Goal: Book appointment/travel/reservation

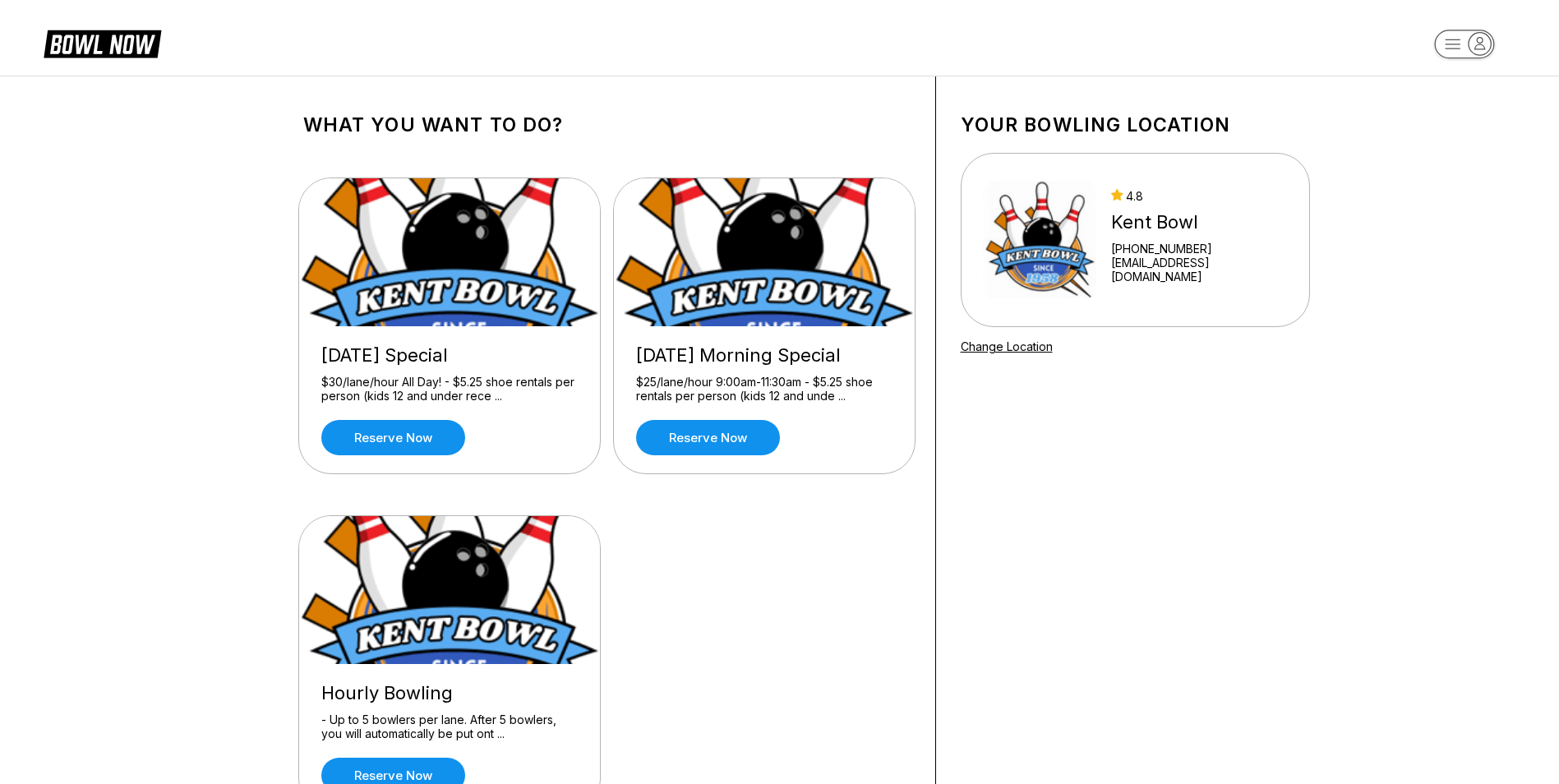
scroll to position [82, 0]
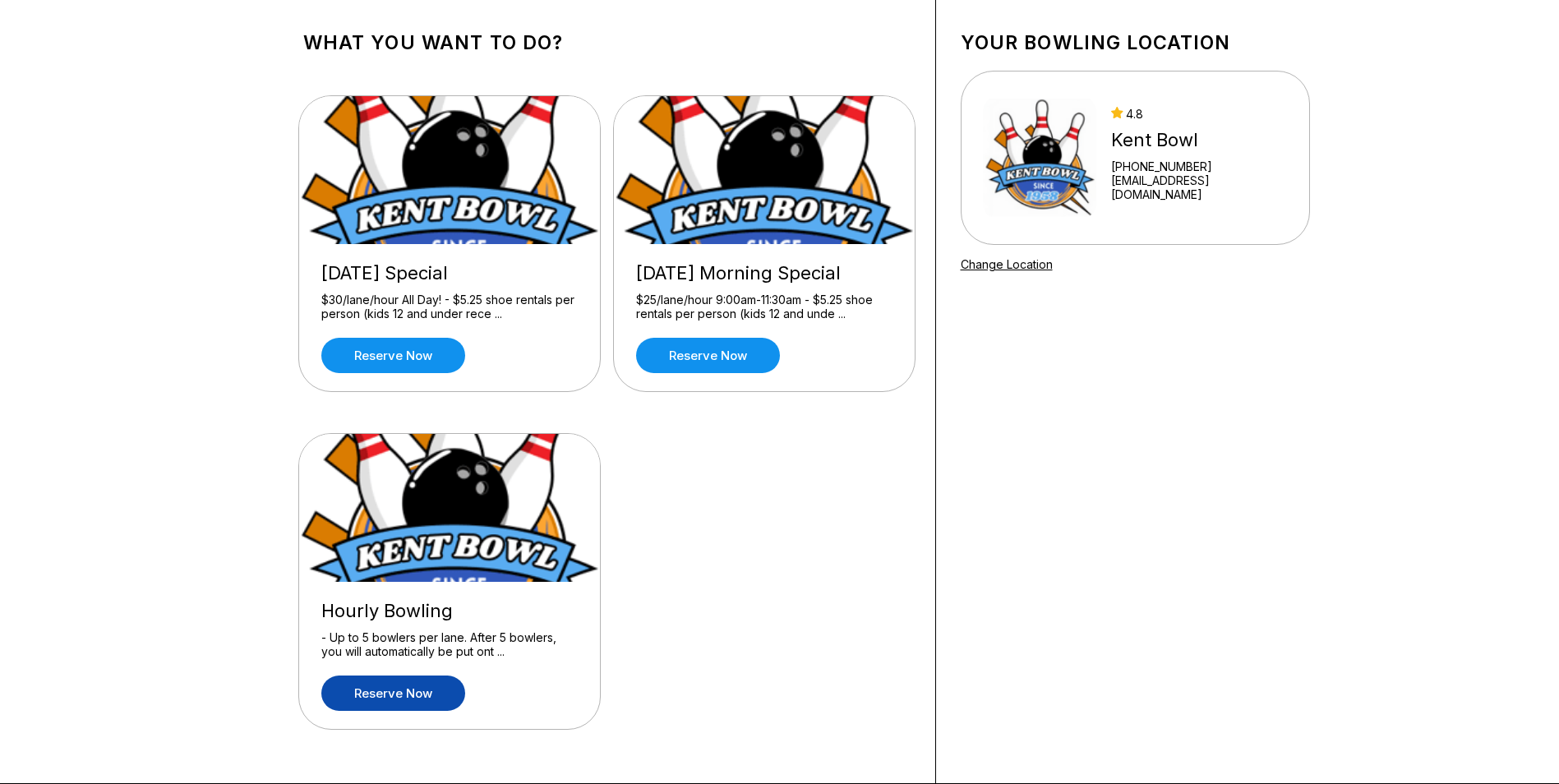
click at [402, 697] on link "Reserve now" at bounding box center [393, 692] width 144 height 35
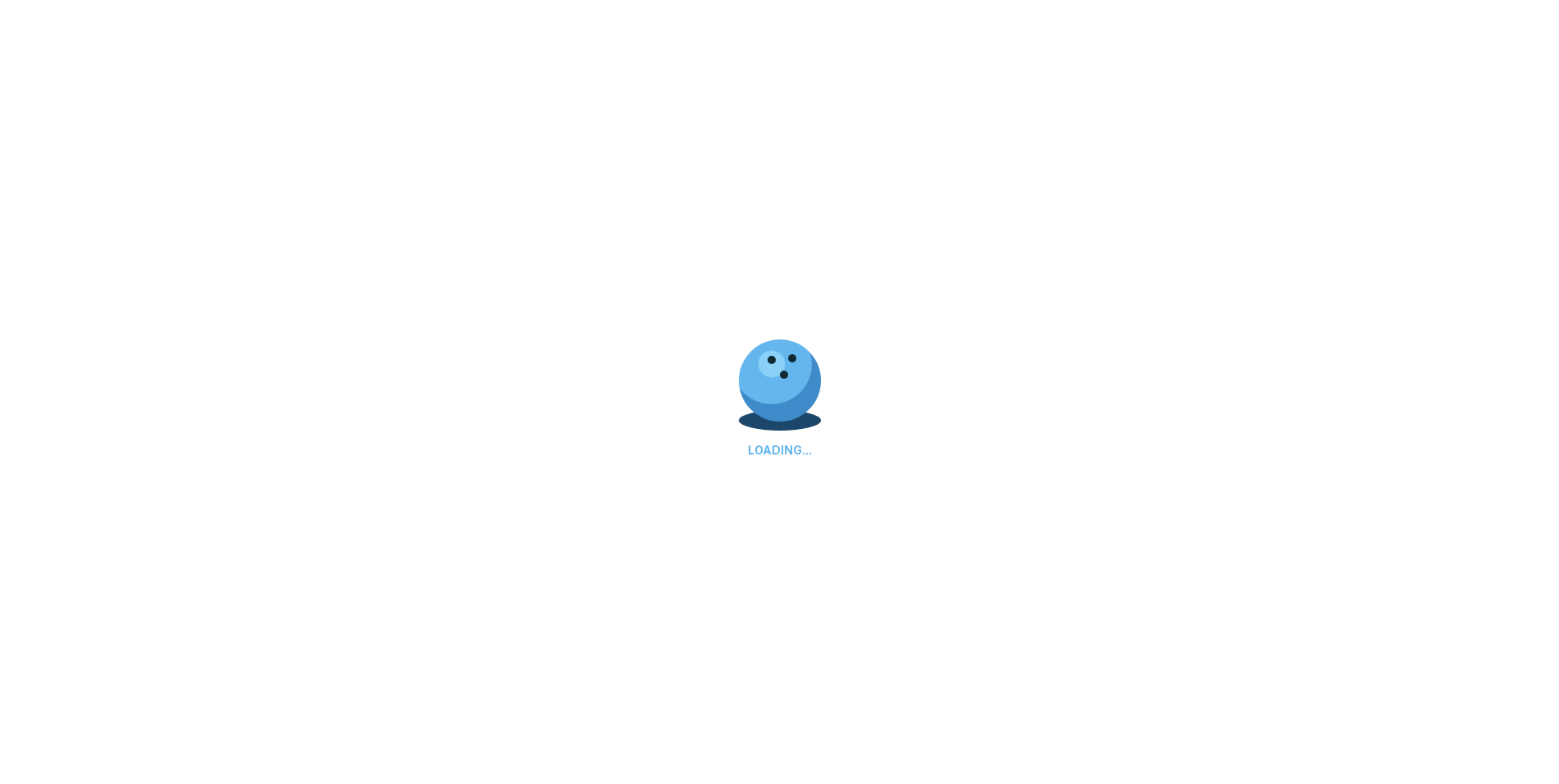
scroll to position [0, 0]
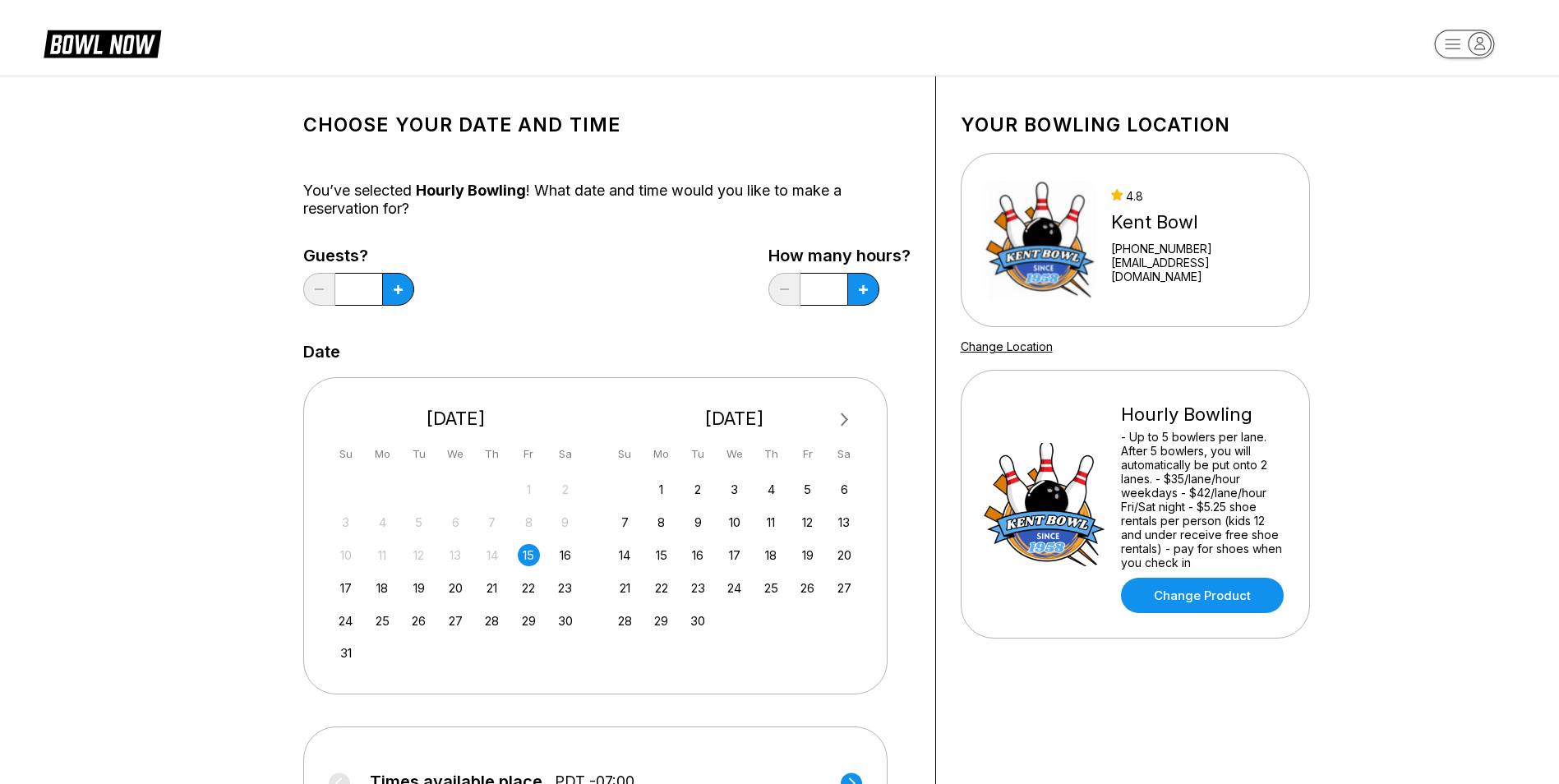
click at [1097, 251] on img at bounding box center [1040, 240] width 114 height 123
click at [1031, 250] on img at bounding box center [1040, 240] width 114 height 123
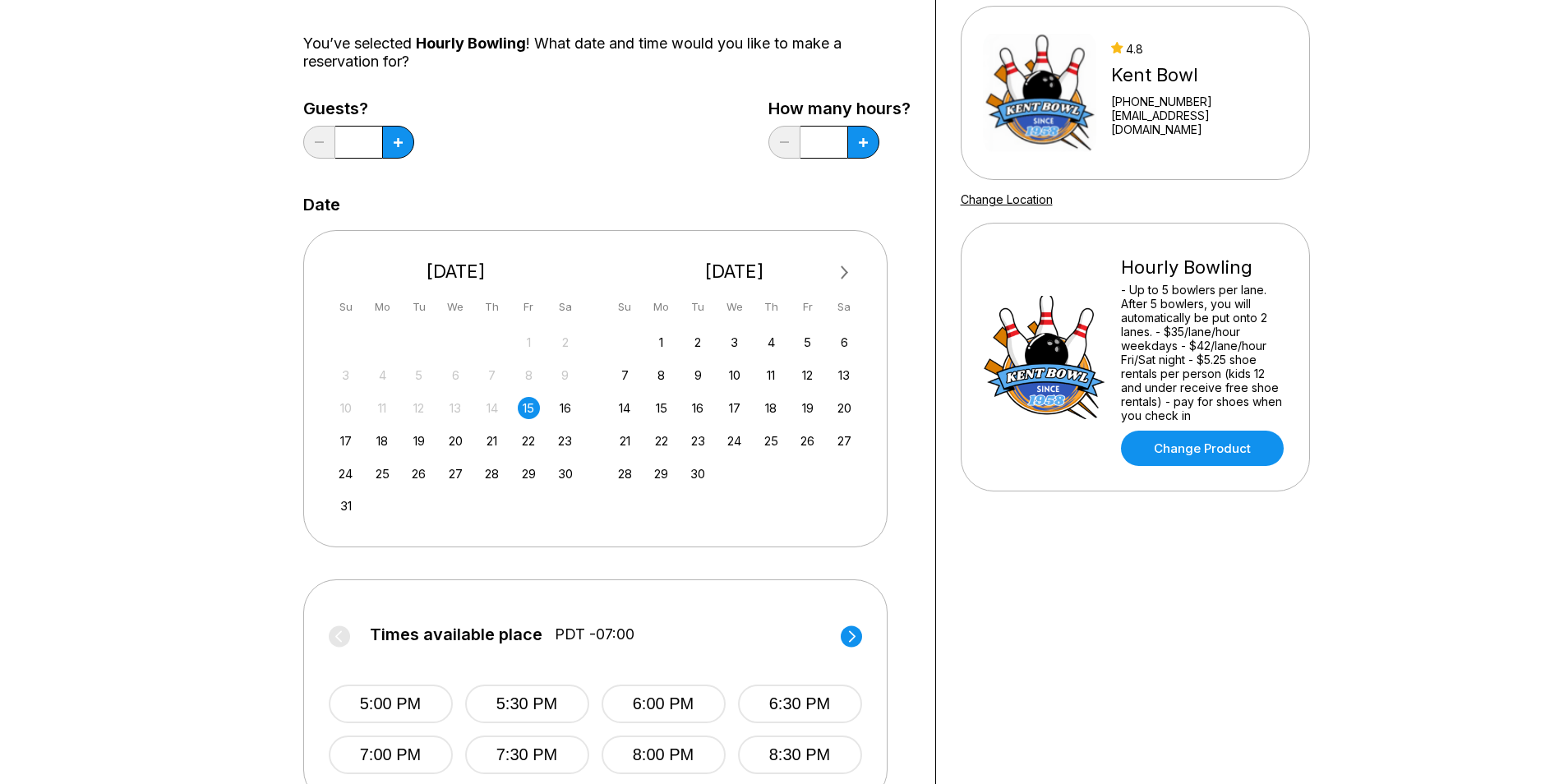
scroll to position [329, 0]
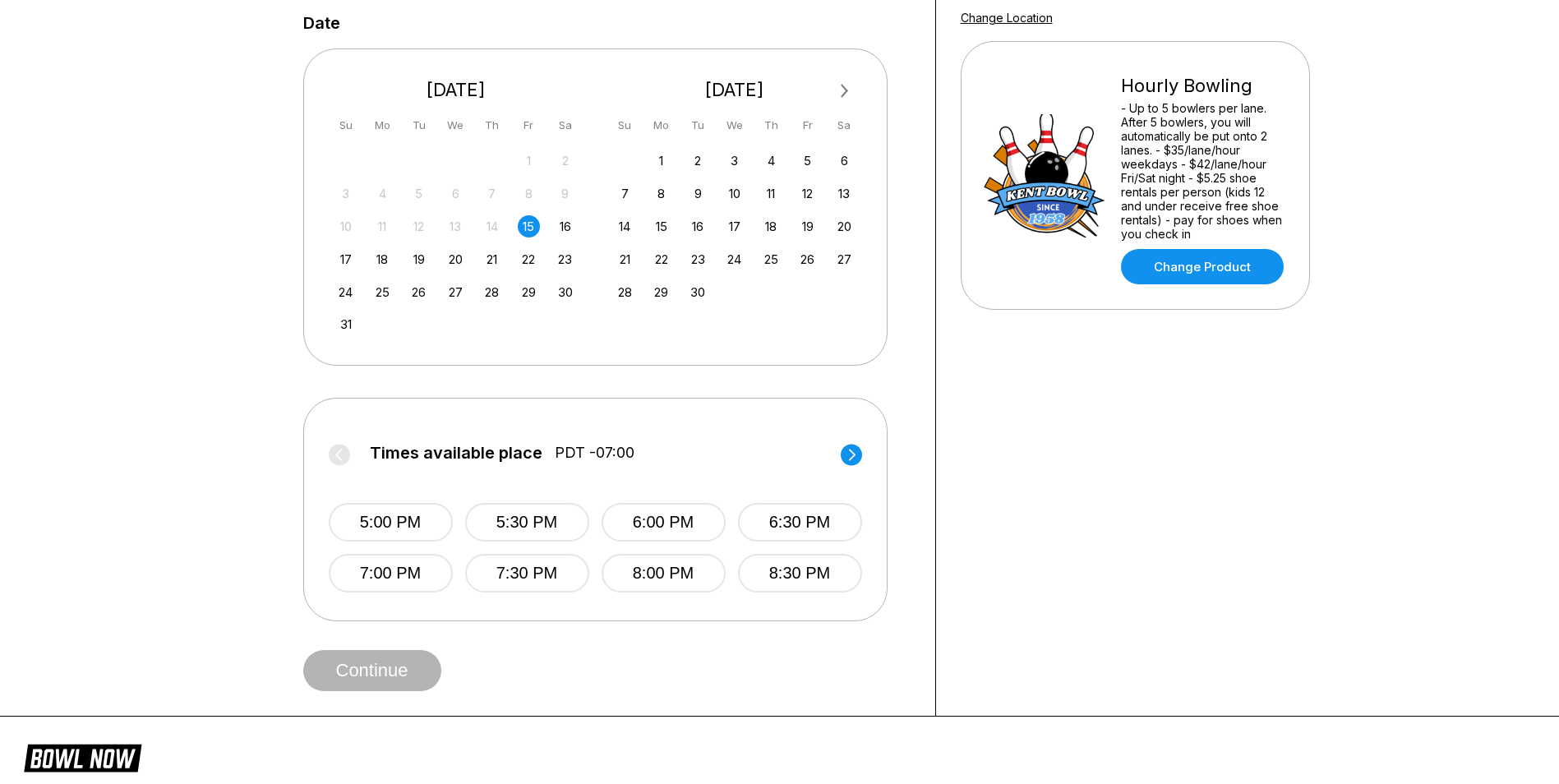
click at [525, 219] on div "15" at bounding box center [529, 227] width 23 height 22
click at [848, 455] on circle at bounding box center [851, 454] width 22 height 22
click at [431, 515] on button "9:00 PM" at bounding box center [390, 522] width 124 height 39
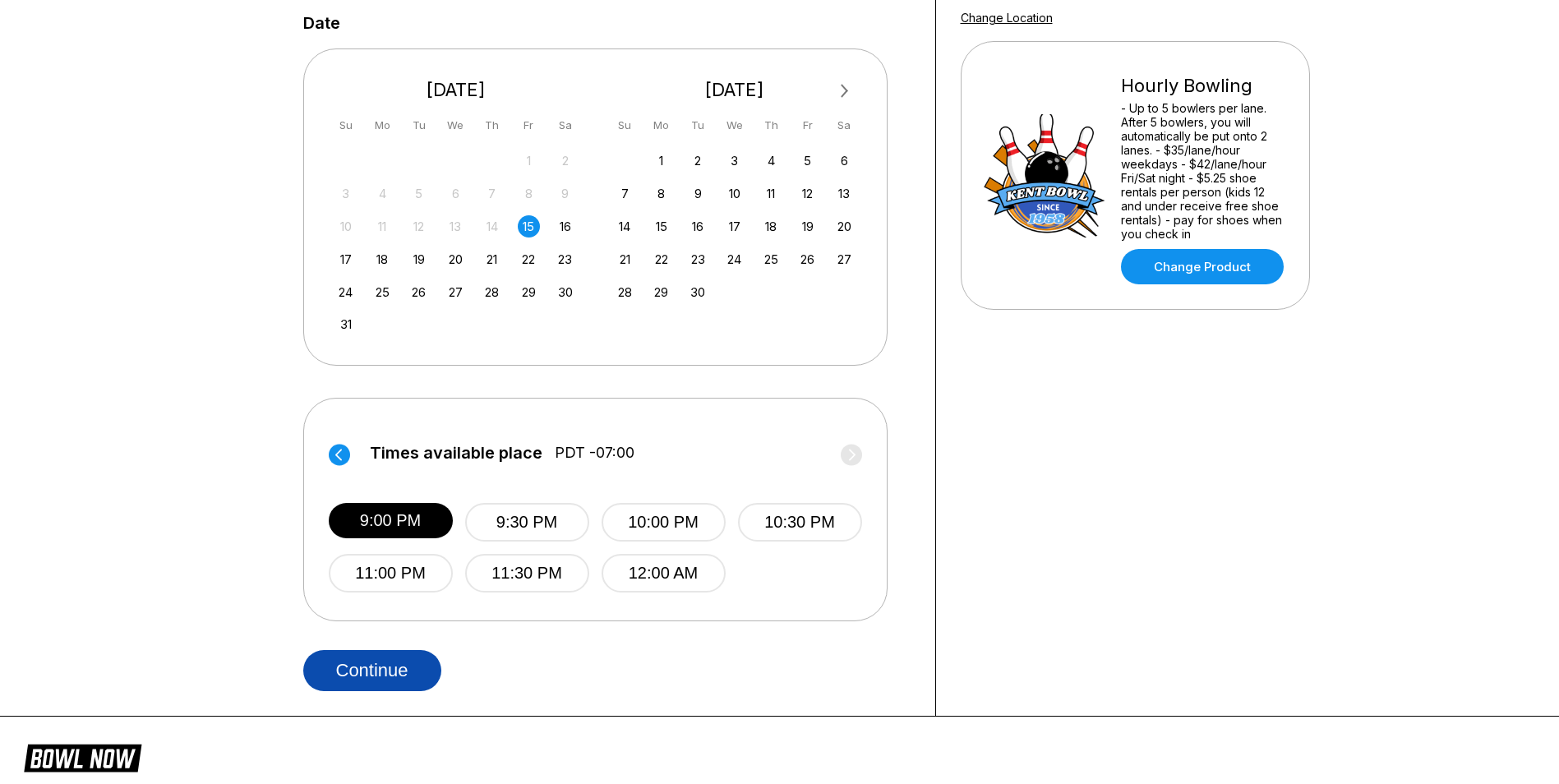
click at [420, 684] on button "Continue" at bounding box center [371, 670] width 138 height 41
select select "**"
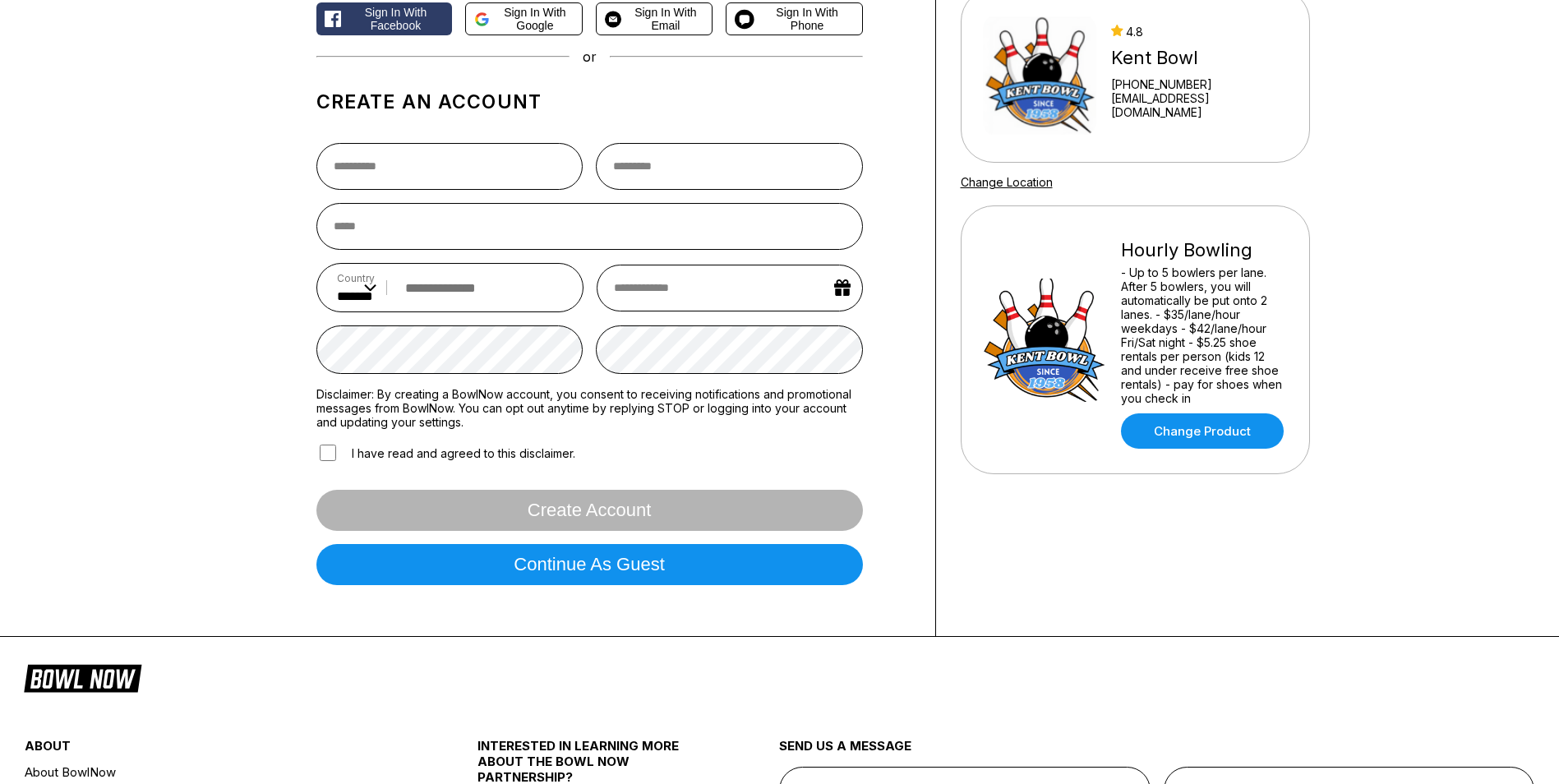
scroll to position [0, 0]
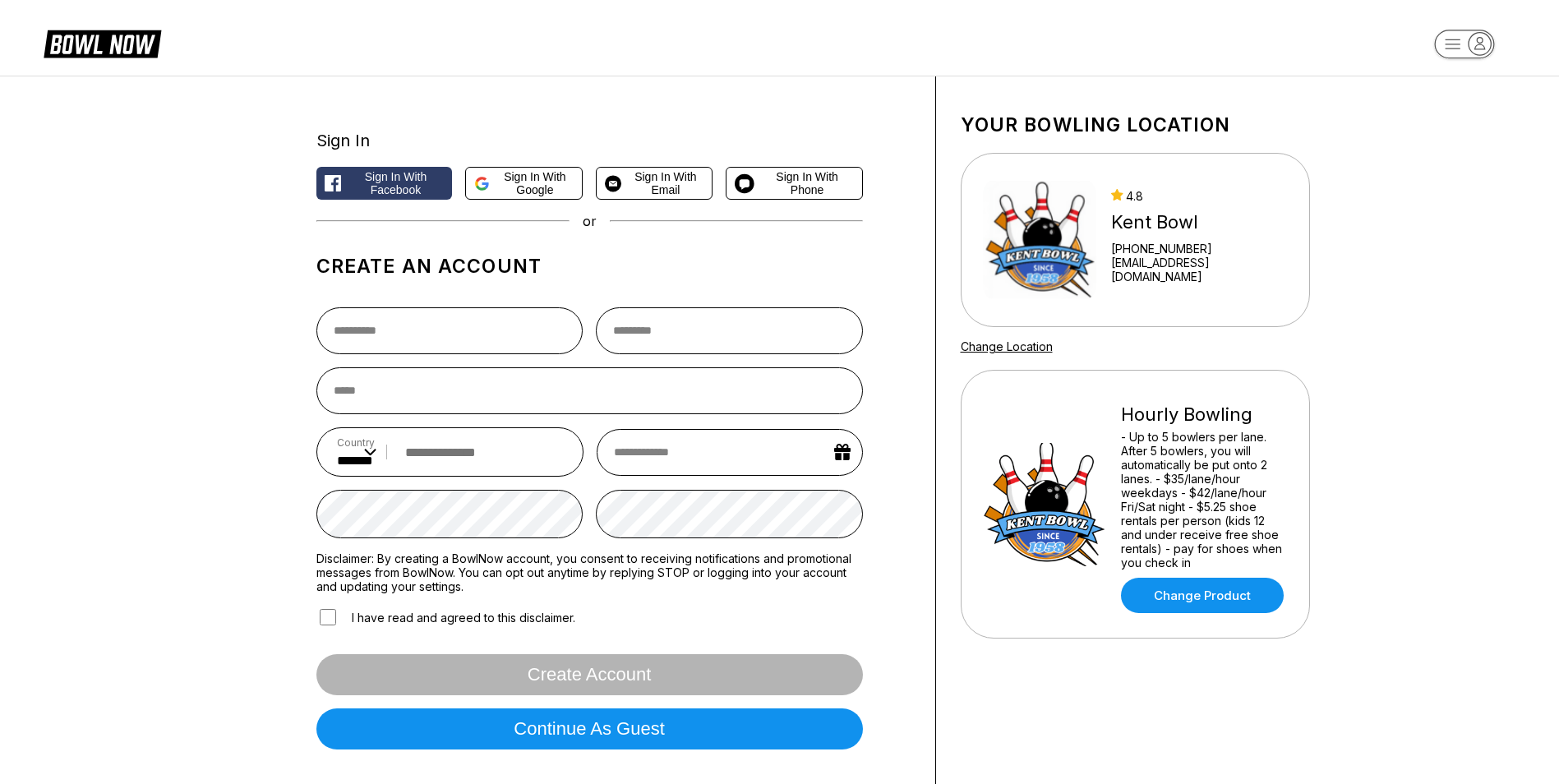
click at [98, 52] on icon at bounding box center [113, 45] width 41 height 19
